Goal: Check status: Check status

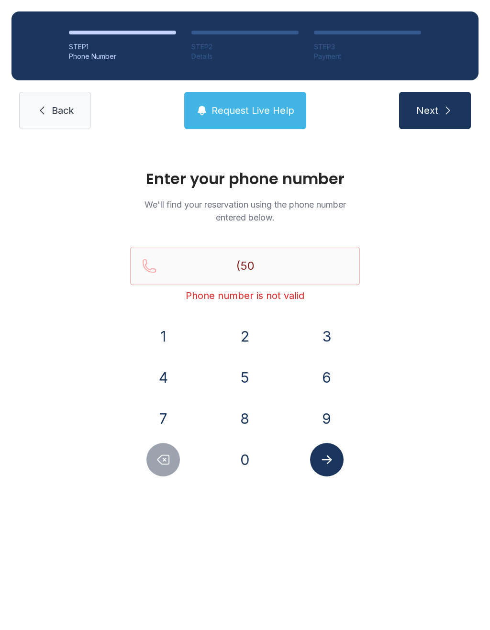
click at [245, 378] on button "5" at bounding box center [244, 377] width 33 height 33
click at [326, 375] on button "6" at bounding box center [326, 377] width 33 height 33
click at [330, 416] on button "9" at bounding box center [326, 418] width 33 height 33
click at [330, 408] on button "9" at bounding box center [326, 418] width 33 height 33
click at [248, 343] on button "2" at bounding box center [244, 336] width 33 height 33
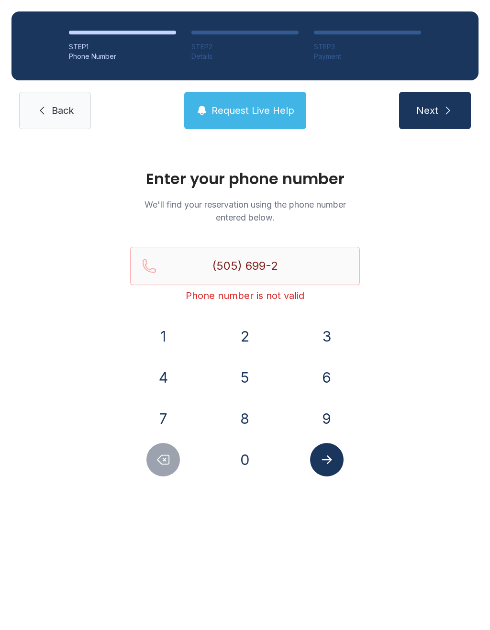
click at [324, 337] on button "3" at bounding box center [326, 336] width 33 height 33
click at [332, 378] on button "6" at bounding box center [326, 377] width 33 height 33
click at [332, 332] on button "3" at bounding box center [326, 336] width 33 height 33
type input "[PHONE_NUMBER]"
click at [327, 467] on button "Submit lookup form" at bounding box center [326, 459] width 33 height 33
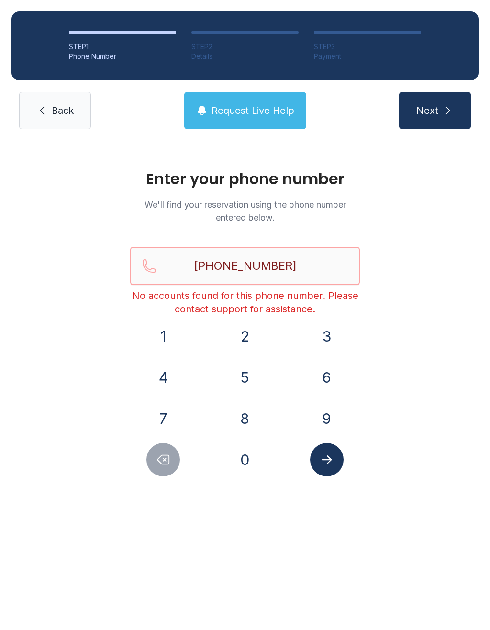
click at [322, 270] on input "[PHONE_NUMBER]" at bounding box center [245, 266] width 230 height 38
click at [51, 120] on link "Back" at bounding box center [55, 110] width 72 height 37
